Goal: Transaction & Acquisition: Purchase product/service

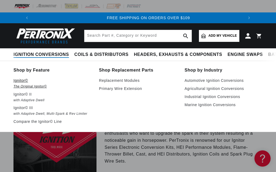
scroll to position [0, 201]
click at [217, 83] on link "Automotive Ignition Conversions" at bounding box center [224, 80] width 78 height 6
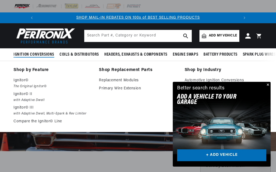
click at [23, 53] on span "Ignition Conversions" at bounding box center [33, 55] width 41 height 6
click at [28, 54] on span "Ignition Conversions" at bounding box center [33, 55] width 41 height 6
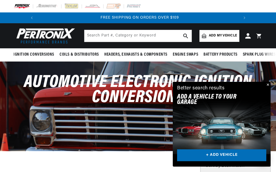
scroll to position [0, 201]
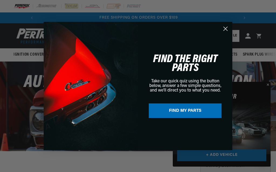
click at [228, 25] on circle "Close dialog" at bounding box center [225, 28] width 9 height 9
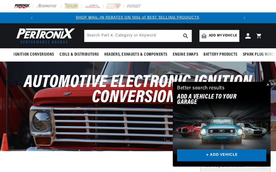
scroll to position [0, 0]
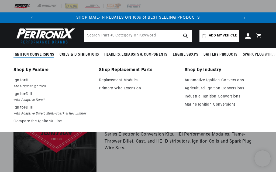
click at [27, 83] on p "Ignitor©" at bounding box center [52, 80] width 78 height 6
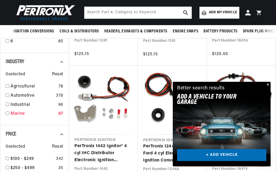
scroll to position [184, 0]
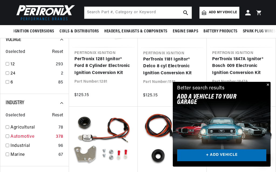
click at [30, 137] on link "Automotive" at bounding box center [32, 136] width 43 height 7
checkbox input "true"
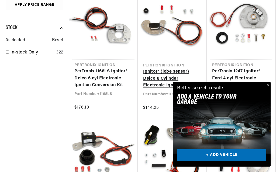
scroll to position [431, 0]
